Goal: Transaction & Acquisition: Purchase product/service

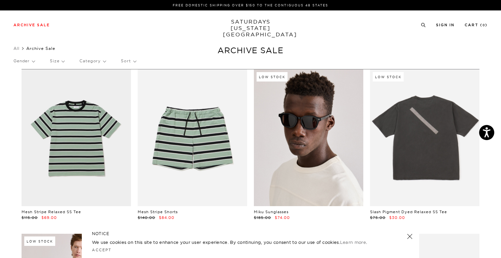
click at [303, 119] on link at bounding box center [308, 137] width 109 height 137
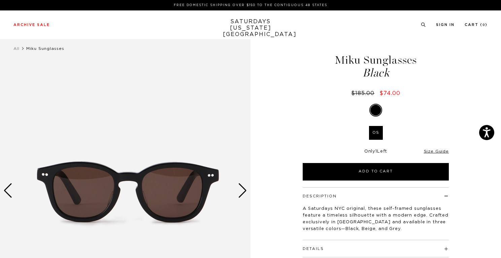
click at [243, 190] on div "Next slide" at bounding box center [242, 190] width 9 height 15
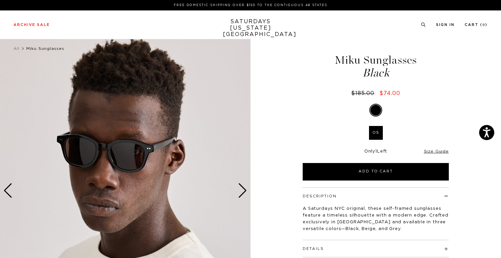
click at [243, 190] on div "Next slide" at bounding box center [242, 190] width 9 height 15
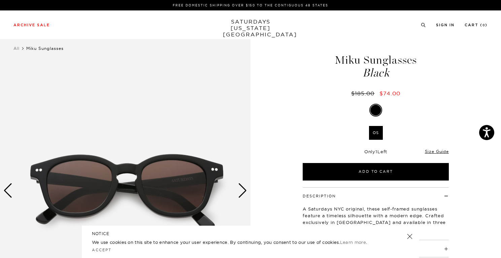
click at [243, 190] on div "Next slide" at bounding box center [242, 190] width 9 height 15
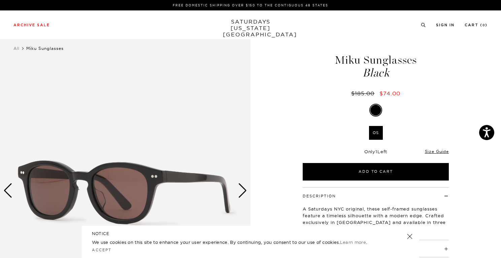
click at [243, 190] on div "Next slide" at bounding box center [242, 190] width 9 height 15
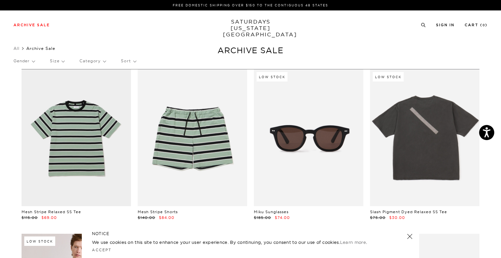
click at [120, 59] on div "Gender Size Category Sort" at bounding box center [250, 60] width 474 height 15
click at [121, 59] on p "Sort" at bounding box center [128, 60] width 15 height 15
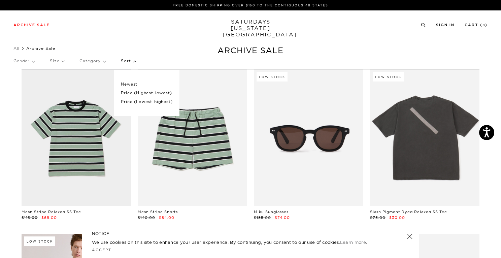
click at [139, 101] on p "Price (Lowest-highest)" at bounding box center [147, 101] width 52 height 9
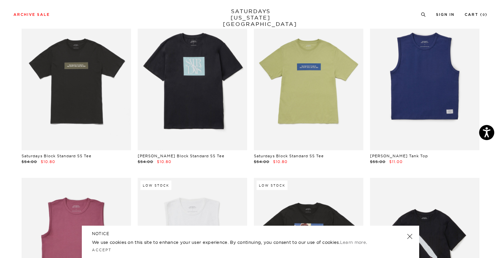
scroll to position [101, 0]
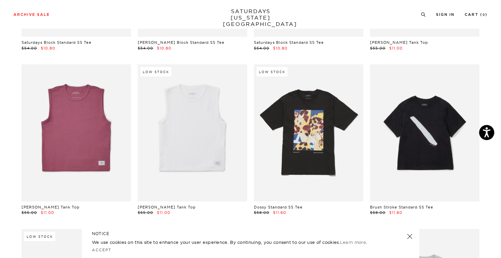
scroll to position [236, 0]
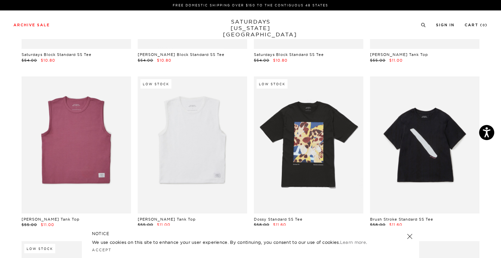
scroll to position [0, 0]
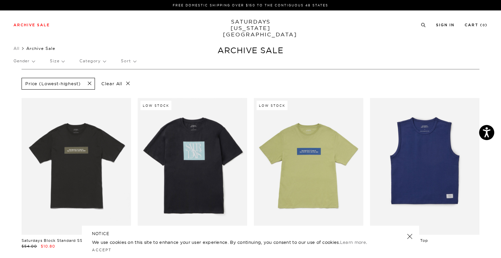
click at [33, 60] on p "Gender" at bounding box center [23, 60] width 21 height 15
click at [24, 84] on p "Mens" at bounding box center [33, 84] width 40 height 9
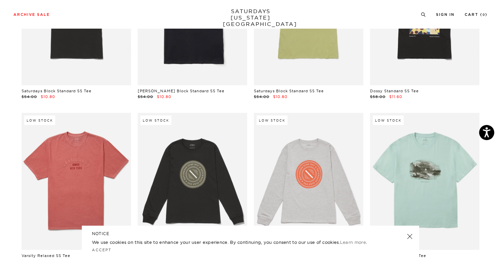
scroll to position [236, 0]
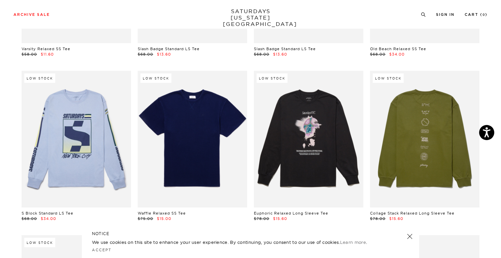
scroll to position [371, 0]
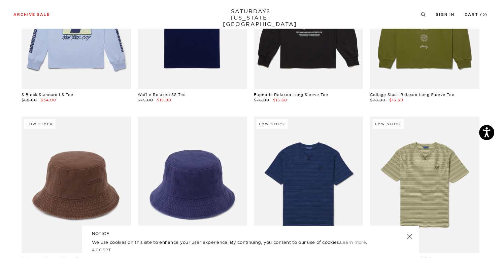
scroll to position [505, 0]
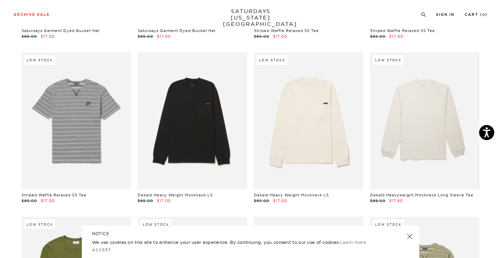
scroll to position [707, 0]
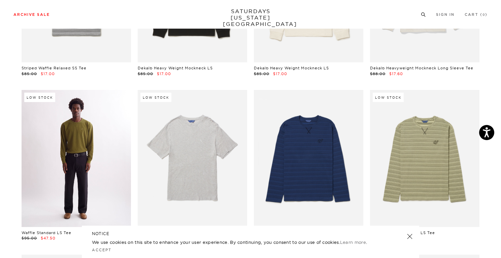
scroll to position [842, 0]
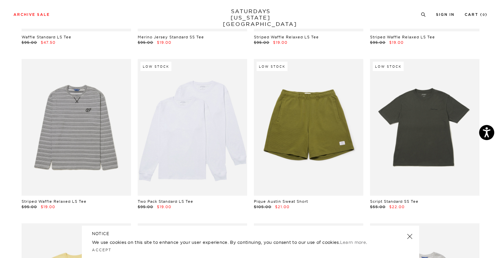
scroll to position [1044, 0]
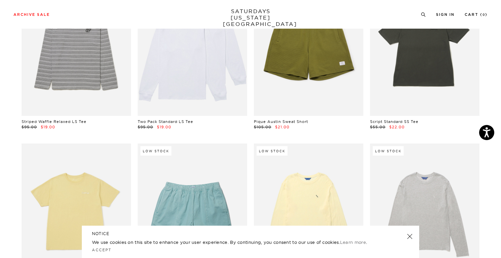
scroll to position [1179, 0]
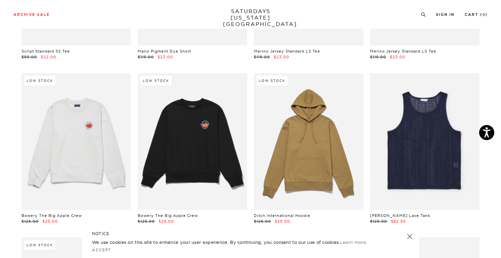
scroll to position [1348, 0]
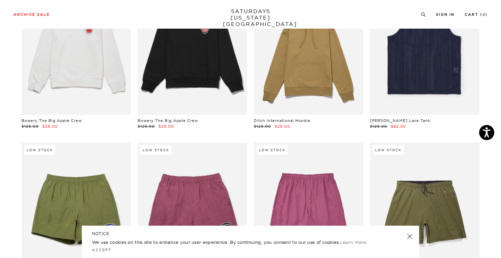
scroll to position [1449, 0]
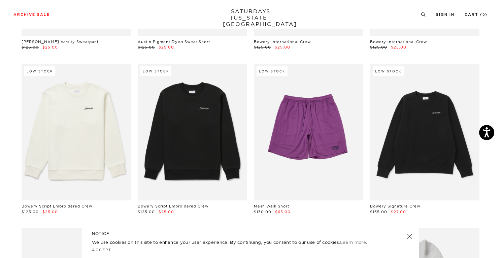
scroll to position [1853, 0]
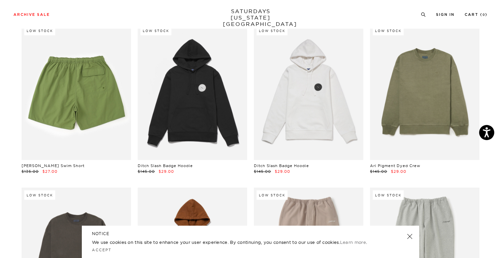
scroll to position [2695, 0]
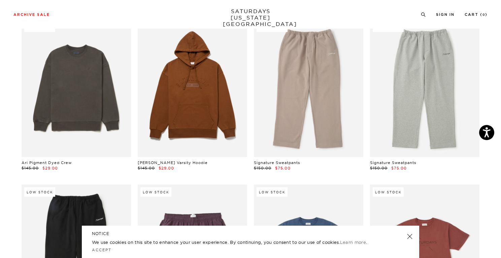
scroll to position [2830, 0]
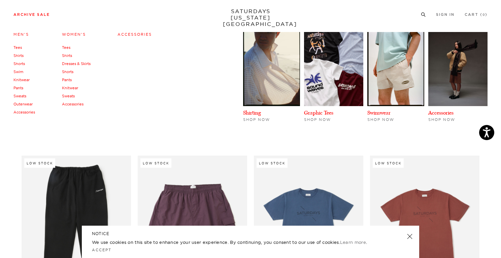
scroll to position [2965, 0]
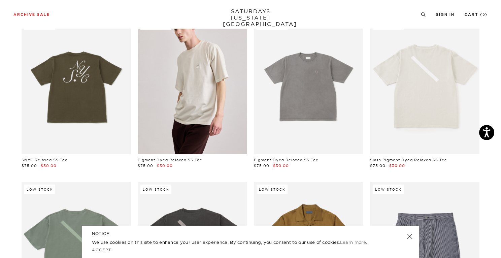
scroll to position [3167, 0]
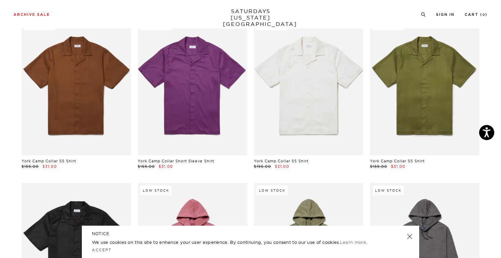
scroll to position [3537, 0]
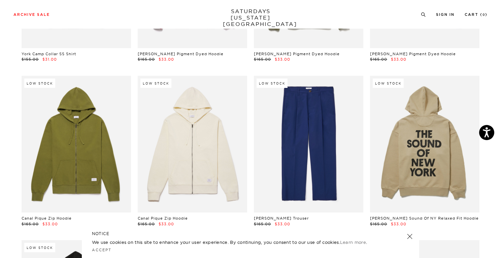
scroll to position [3807, 0]
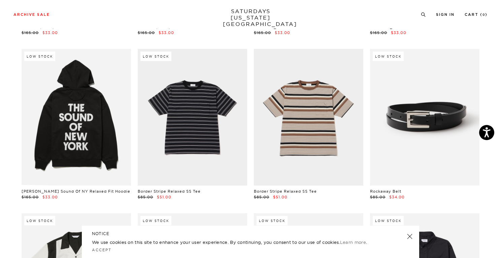
scroll to position [4009, 0]
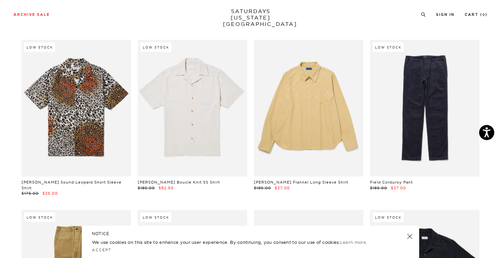
scroll to position [4514, 0]
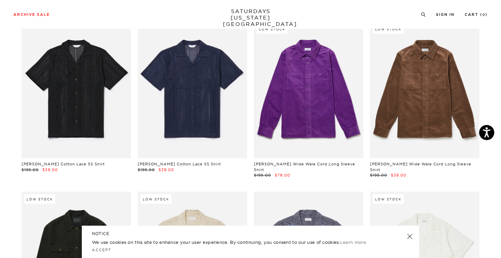
scroll to position [5188, 0]
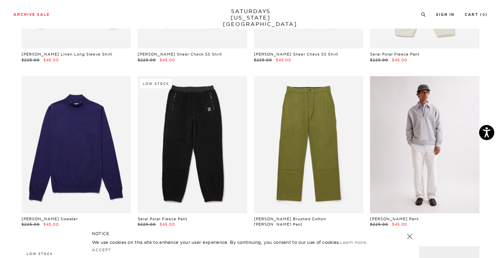
scroll to position [6131, 0]
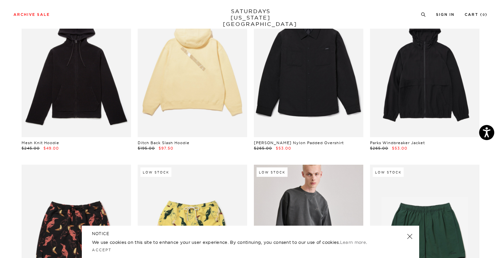
scroll to position [6772, 0]
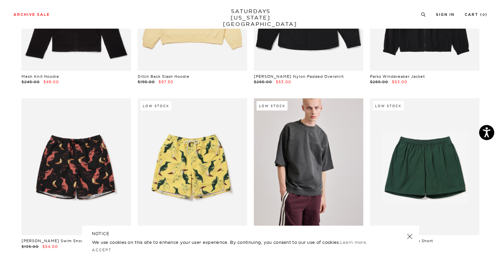
click at [18, 131] on div "Timothy Bird Swim Short $135.00 $54.00" at bounding box center [76, 173] width 116 height 151
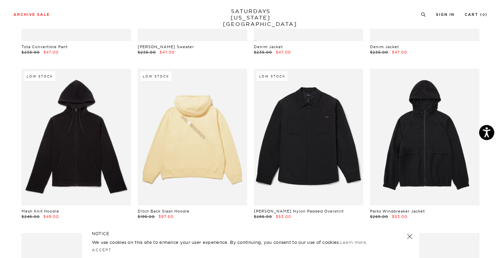
click at [18, 131] on div "Low Stock Mesh Knit Hoodie $245.00 $49.00" at bounding box center [76, 144] width 116 height 151
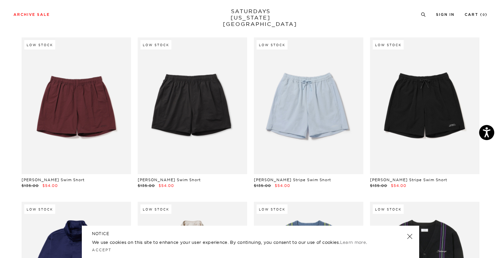
scroll to position [7007, 0]
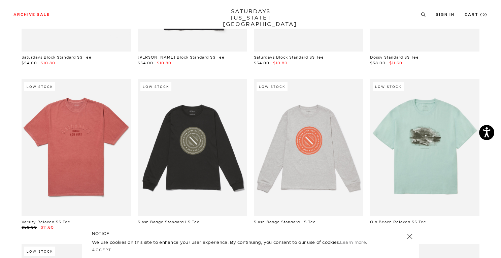
scroll to position [0, 0]
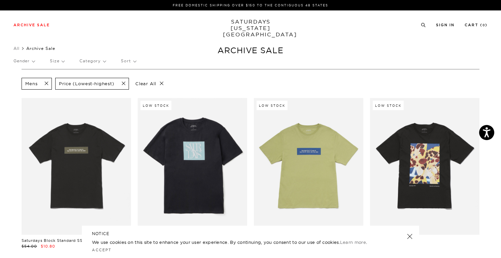
click at [88, 61] on p "Category" at bounding box center [93, 60] width 26 height 15
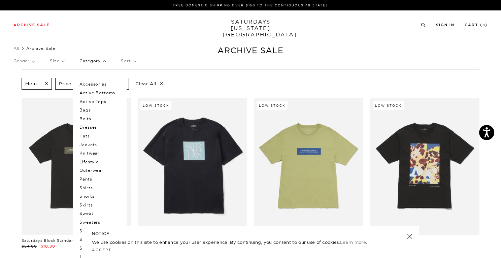
click at [89, 156] on p "Knitwear" at bounding box center [100, 153] width 40 height 9
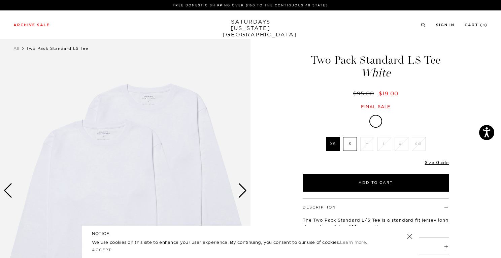
click at [352, 150] on label "S" at bounding box center [350, 144] width 14 height 14
click at [0, 0] on input "S" at bounding box center [0, 0] width 0 height 0
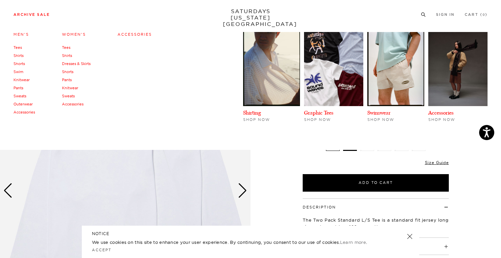
scroll to position [34, 0]
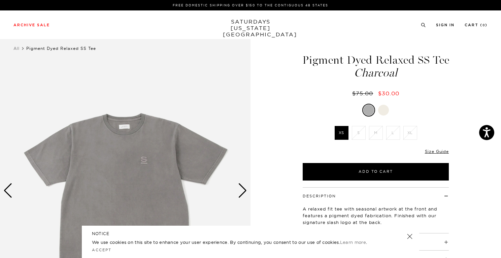
click at [237, 191] on img at bounding box center [125, 190] width 251 height 313
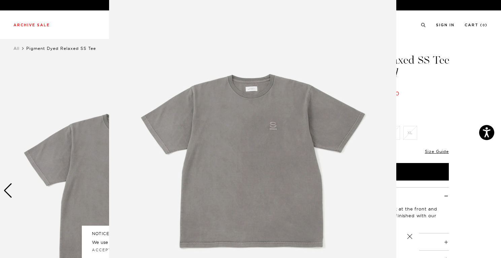
scroll to position [9, 0]
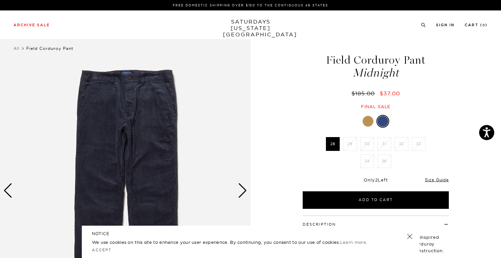
click at [235, 200] on img at bounding box center [125, 190] width 251 height 313
click at [240, 192] on div "Next slide" at bounding box center [242, 190] width 9 height 15
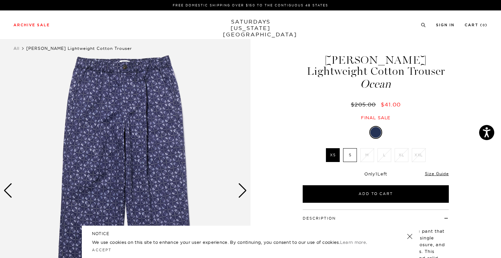
click at [239, 191] on div "Next slide" at bounding box center [242, 190] width 9 height 15
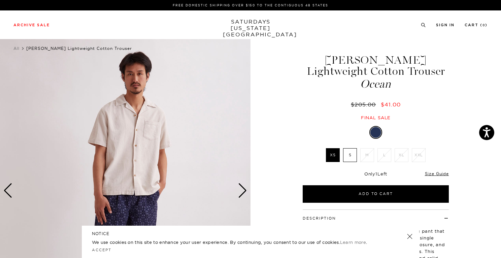
click at [239, 191] on div "Next slide" at bounding box center [242, 190] width 9 height 15
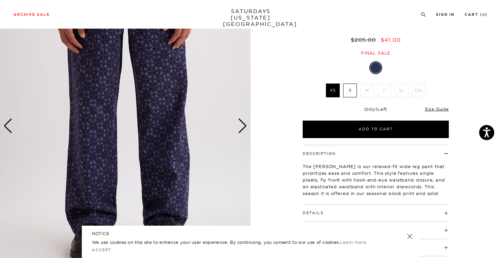
scroll to position [34, 0]
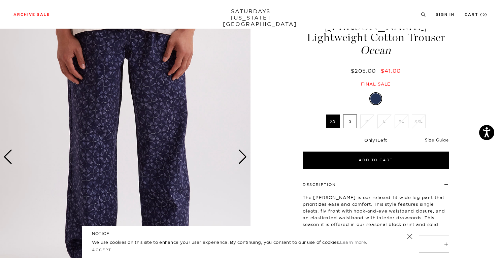
click at [243, 156] on div "Next slide" at bounding box center [242, 157] width 9 height 15
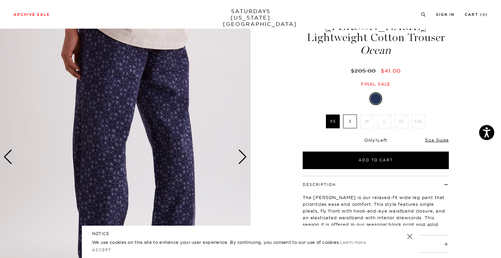
click at [243, 156] on div "Next slide" at bounding box center [242, 157] width 9 height 15
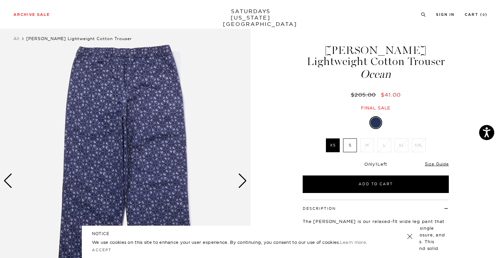
scroll to position [0, 0]
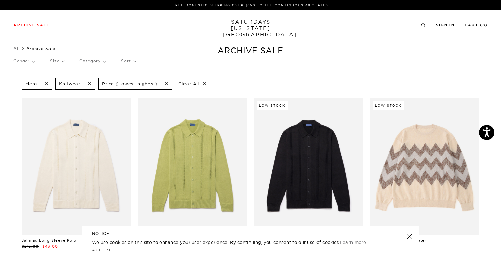
click at [492, 109] on div "Mens Knitwear Price (Lowest-highest) Clear All Jahmad Long Sleeve Polo $215.00 …" at bounding box center [250, 248] width 485 height 358
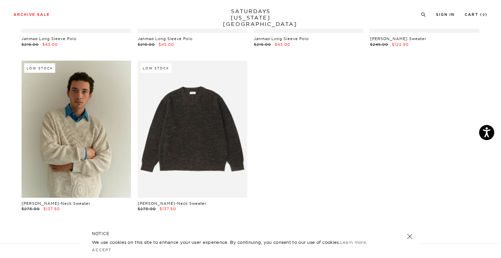
scroll to position [200, 0]
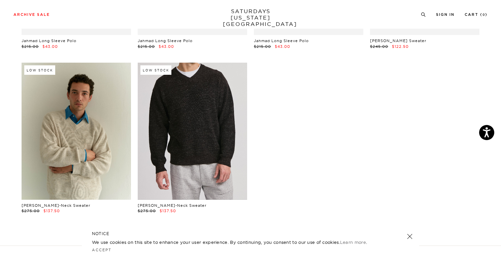
click at [224, 130] on link at bounding box center [192, 131] width 109 height 137
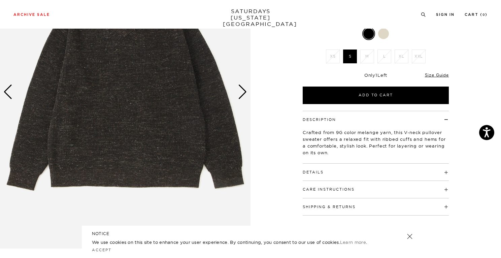
scroll to position [101, 0]
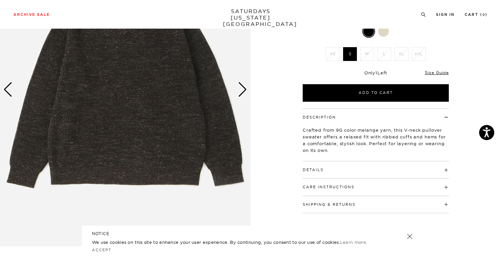
click at [247, 90] on img at bounding box center [125, 89] width 251 height 313
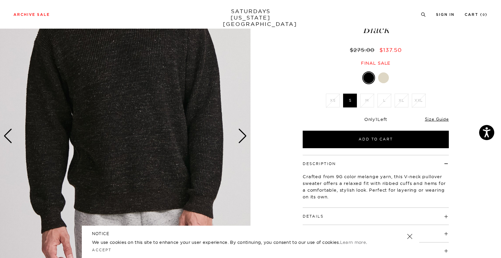
scroll to position [0, 0]
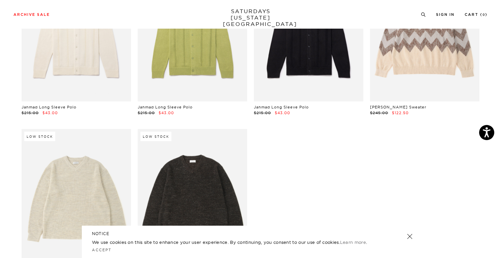
scroll to position [31, 0]
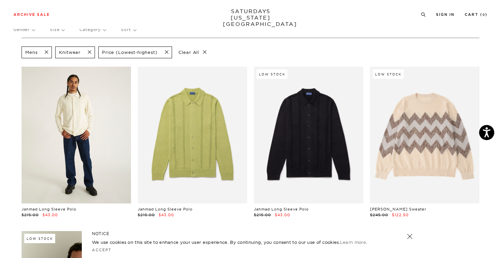
drag, startPoint x: 106, startPoint y: 138, endPoint x: 100, endPoint y: 139, distance: 6.8
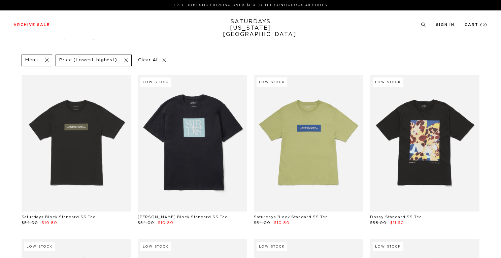
scroll to position [34, 0]
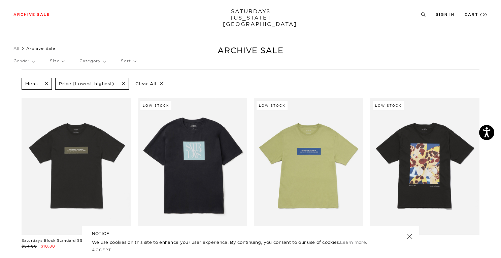
scroll to position [0, 0]
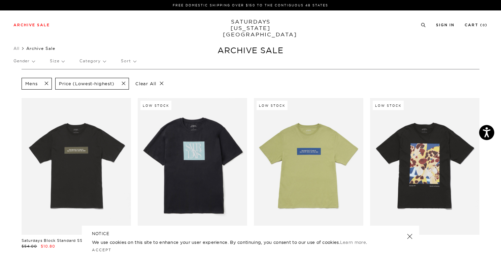
click at [96, 64] on p "Category" at bounding box center [93, 60] width 26 height 15
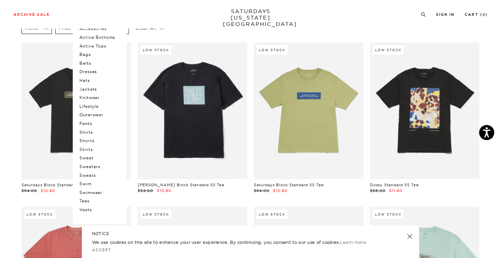
scroll to position [67, 0]
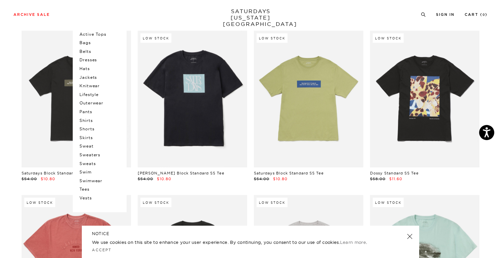
click at [85, 157] on p "Sweaters" at bounding box center [100, 155] width 40 height 9
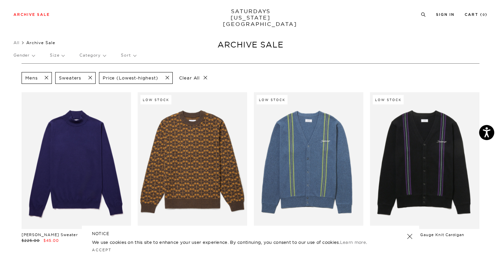
scroll to position [1, 0]
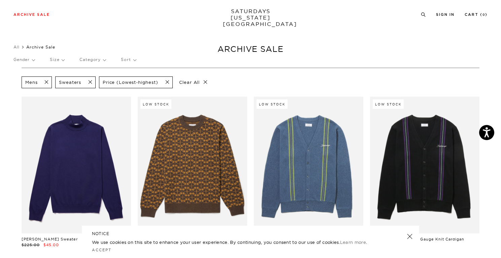
click at [19, 154] on div "Ottavio Mockneck Sweater $225.00 $45.00" at bounding box center [76, 172] width 116 height 151
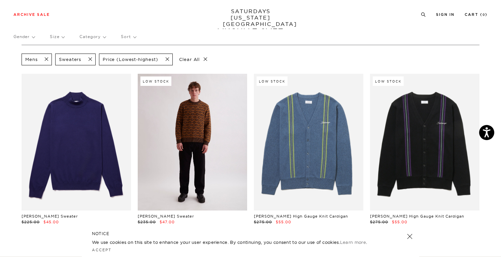
scroll to position [35, 0]
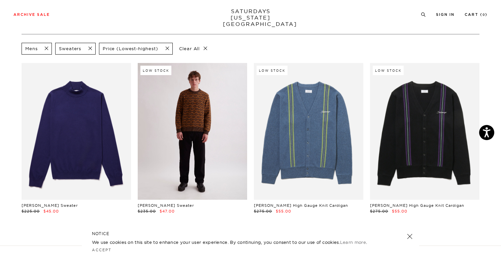
click at [177, 131] on link at bounding box center [192, 131] width 109 height 137
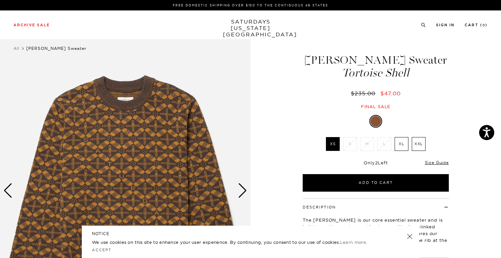
click at [242, 190] on div "Next slide" at bounding box center [242, 190] width 9 height 15
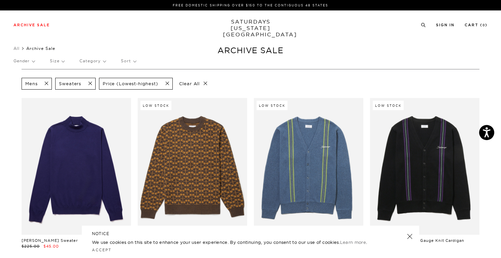
click at [103, 63] on p "Category" at bounding box center [93, 60] width 26 height 15
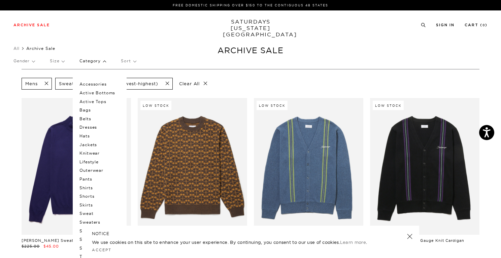
click at [96, 92] on p "Active Bottoms" at bounding box center [100, 93] width 40 height 9
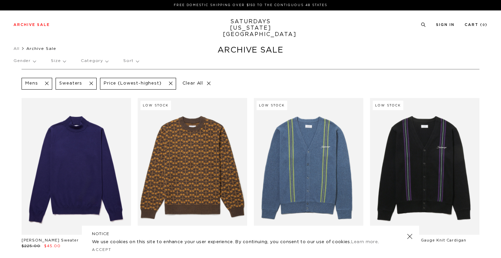
click at [97, 64] on p "Category" at bounding box center [94, 60] width 27 height 15
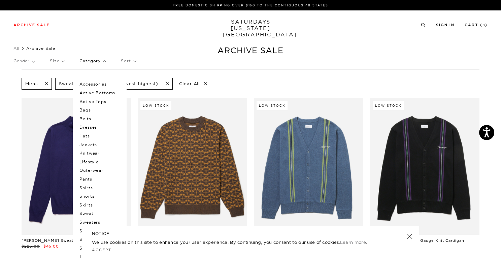
click at [2, 80] on section "Mens Sweaters Price (Lowest-highest) Clear All Ottavio Mockneck Sweater $225.00…" at bounding box center [250, 175] width 501 height 212
